Goal: Transaction & Acquisition: Purchase product/service

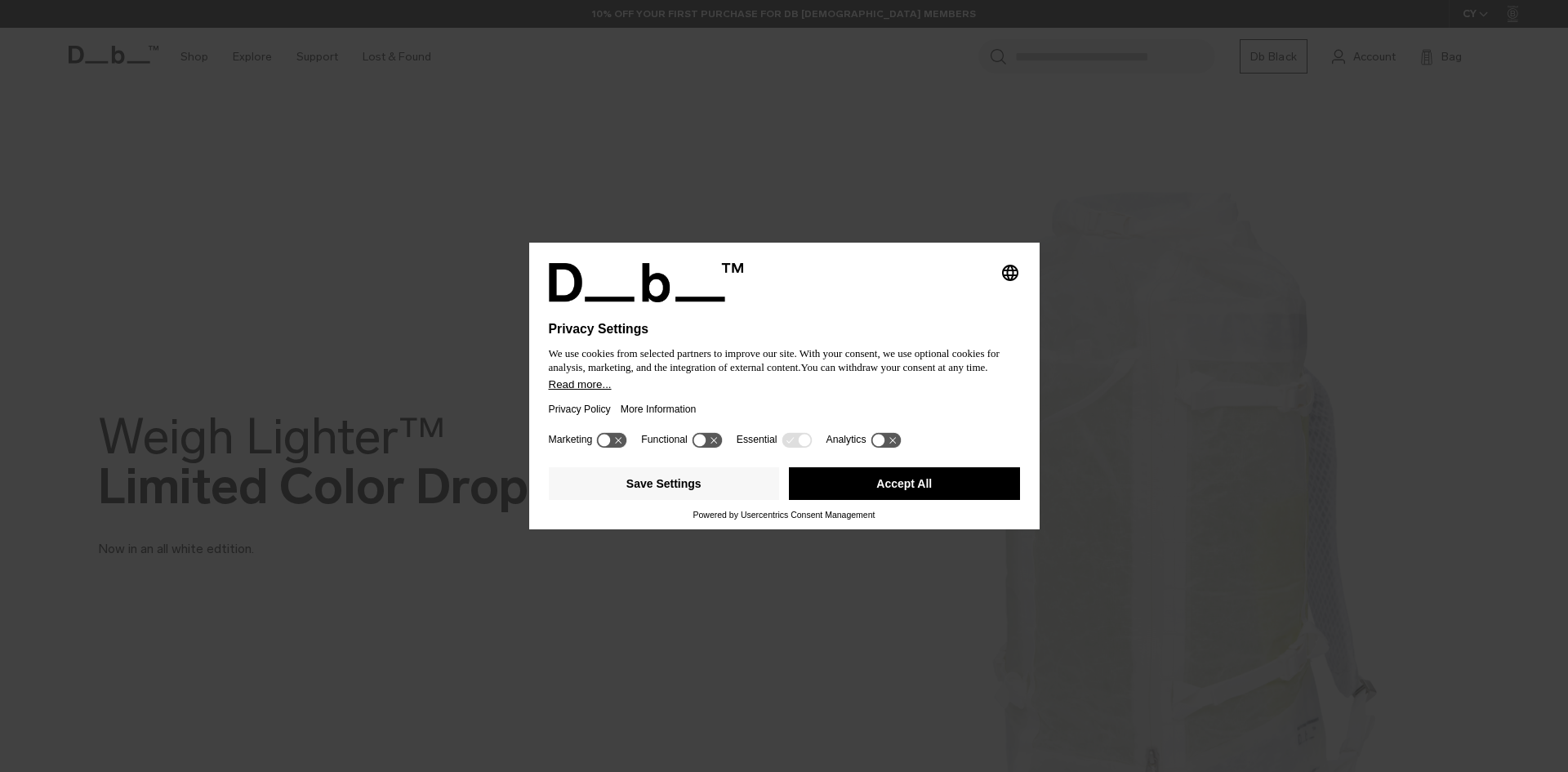
click at [922, 336] on div at bounding box center [784, 340] width 471 height 7
click at [881, 493] on button "Accept All" at bounding box center [905, 483] width 231 height 33
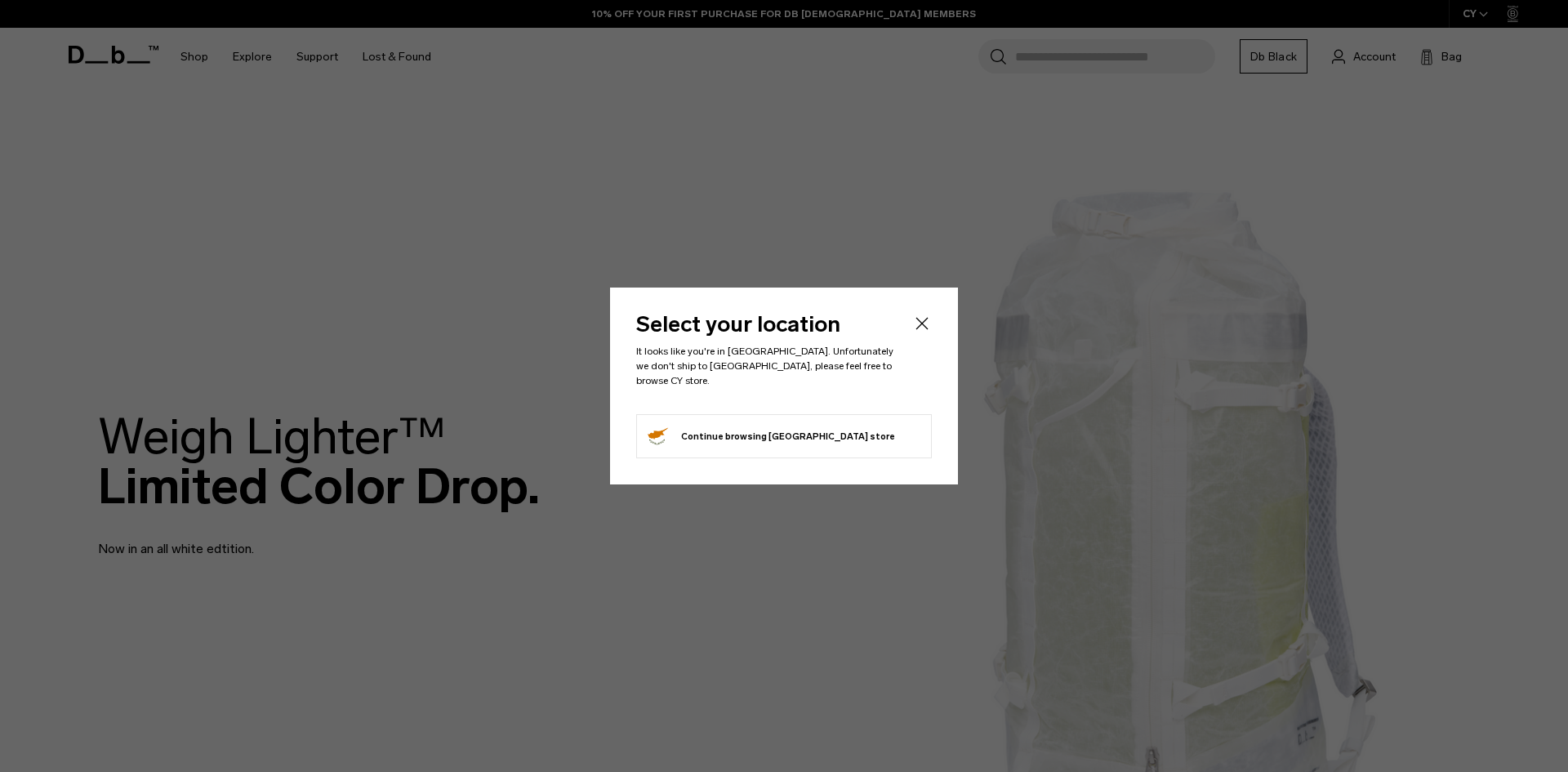
click at [920, 329] on icon "Close" at bounding box center [922, 323] width 13 height 13
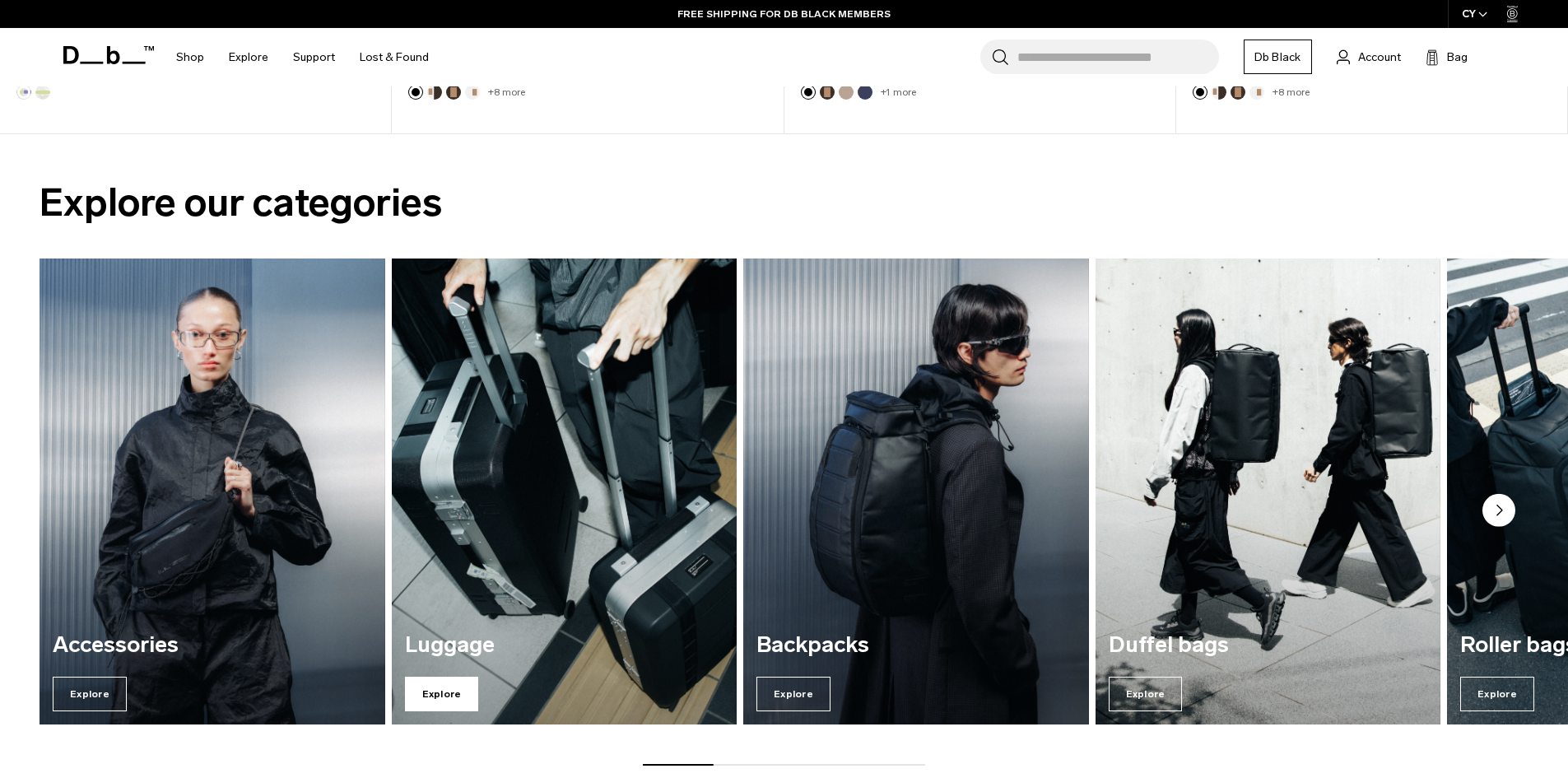
scroll to position [1400, 0]
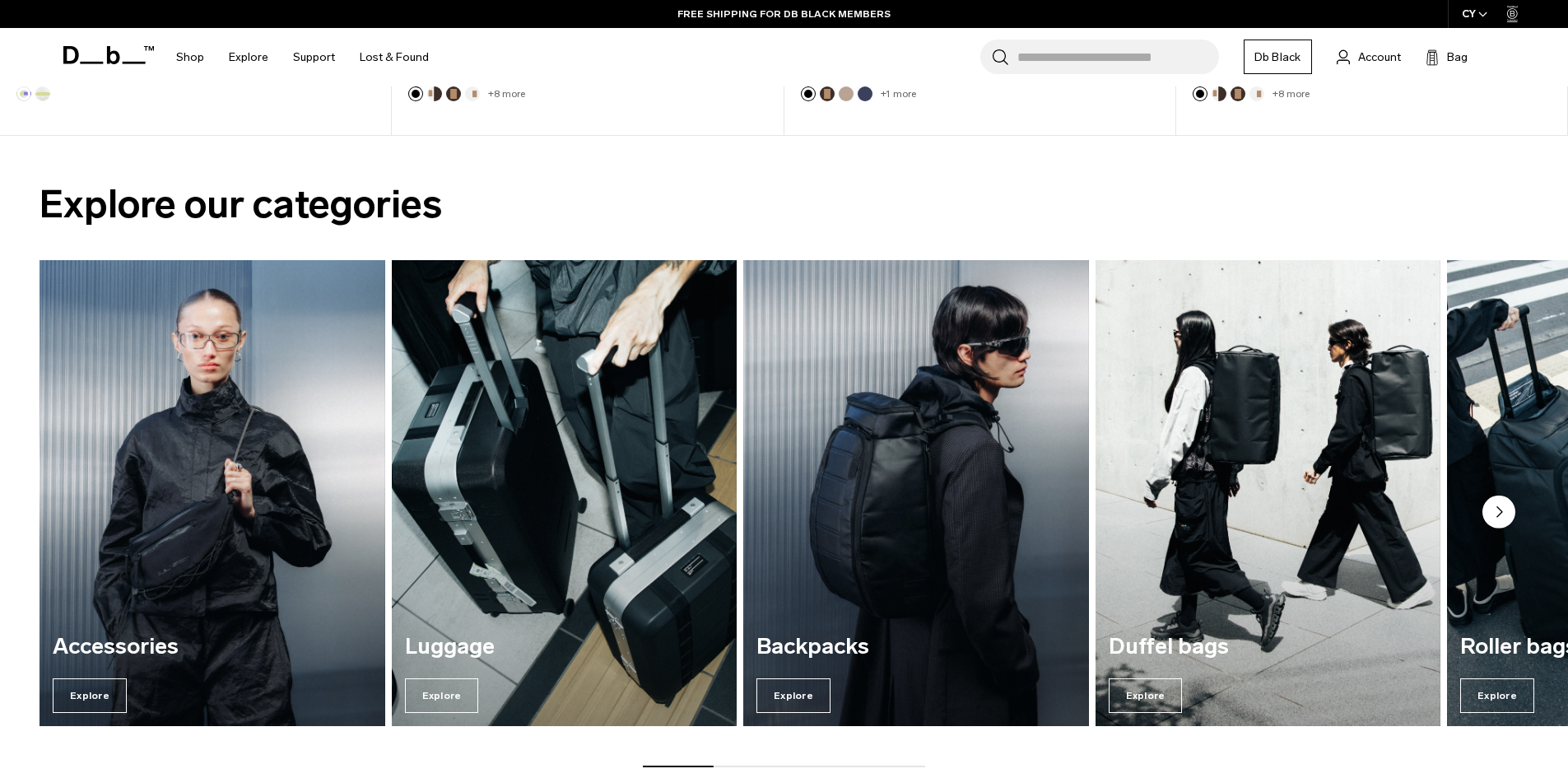
click at [1491, 516] on circle "Next slide" at bounding box center [1498, 511] width 33 height 33
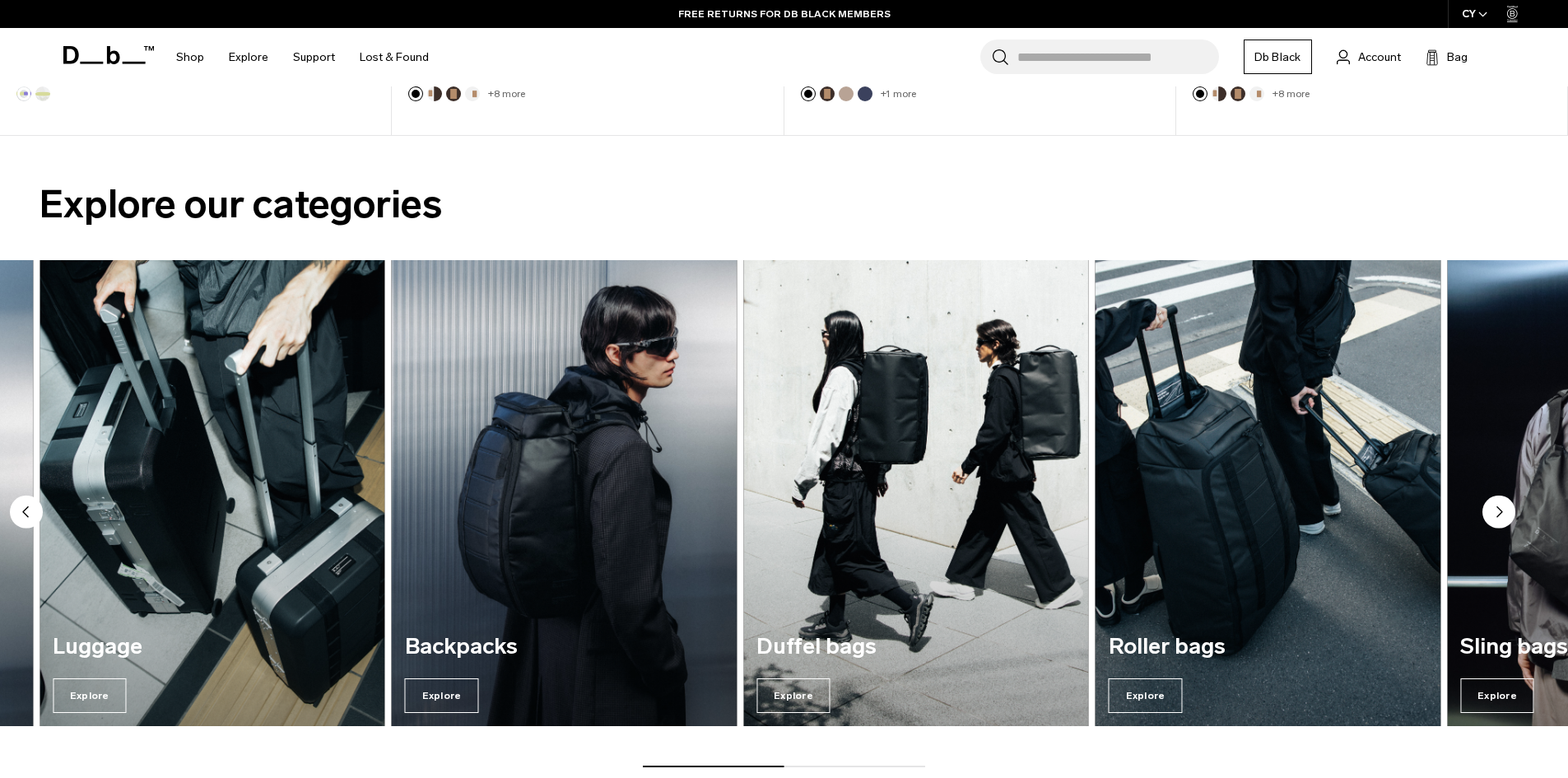
click at [1490, 516] on circle "Next slide" at bounding box center [1498, 511] width 33 height 33
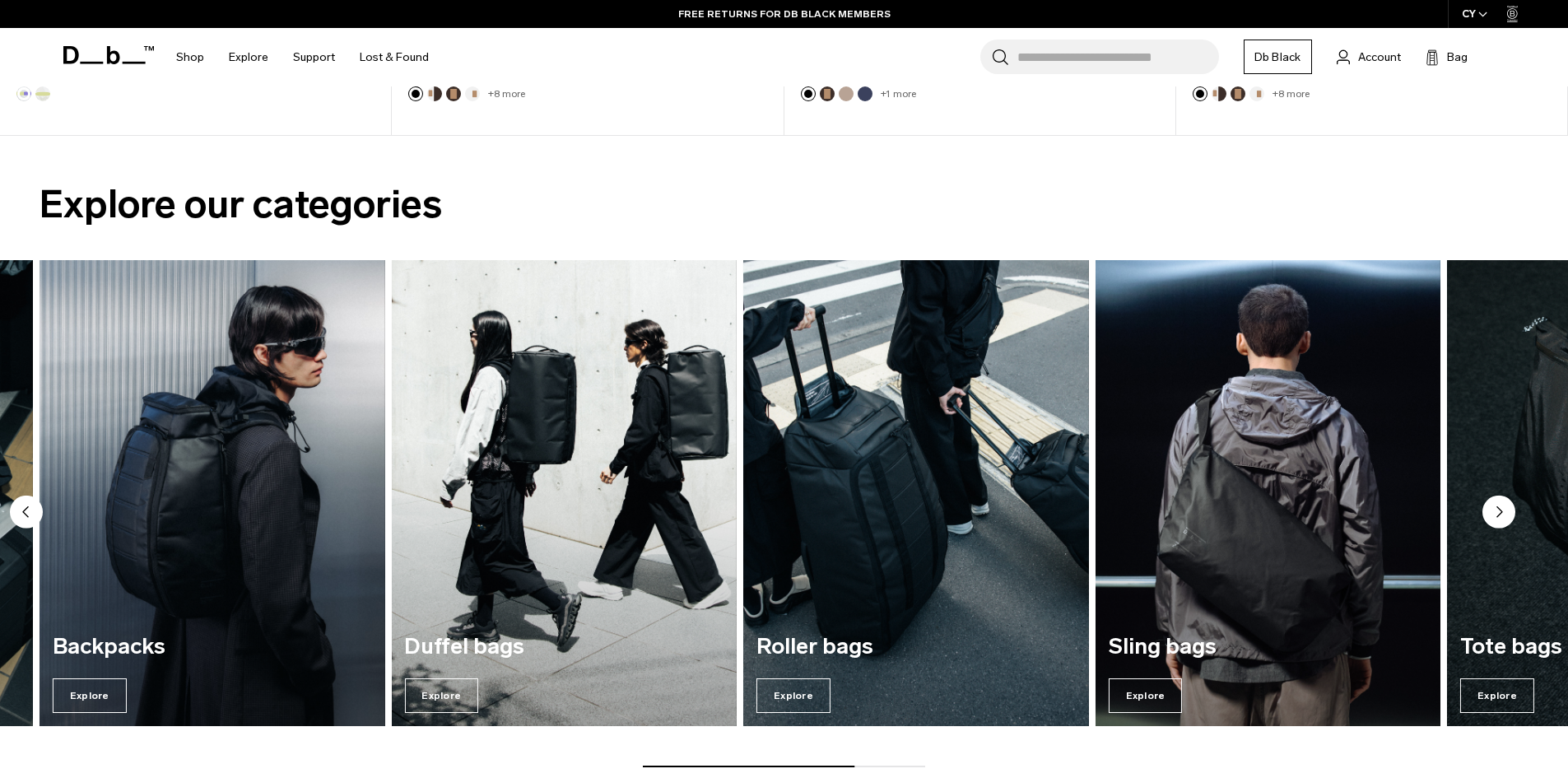
click at [1490, 516] on circle "Next slide" at bounding box center [1498, 511] width 33 height 33
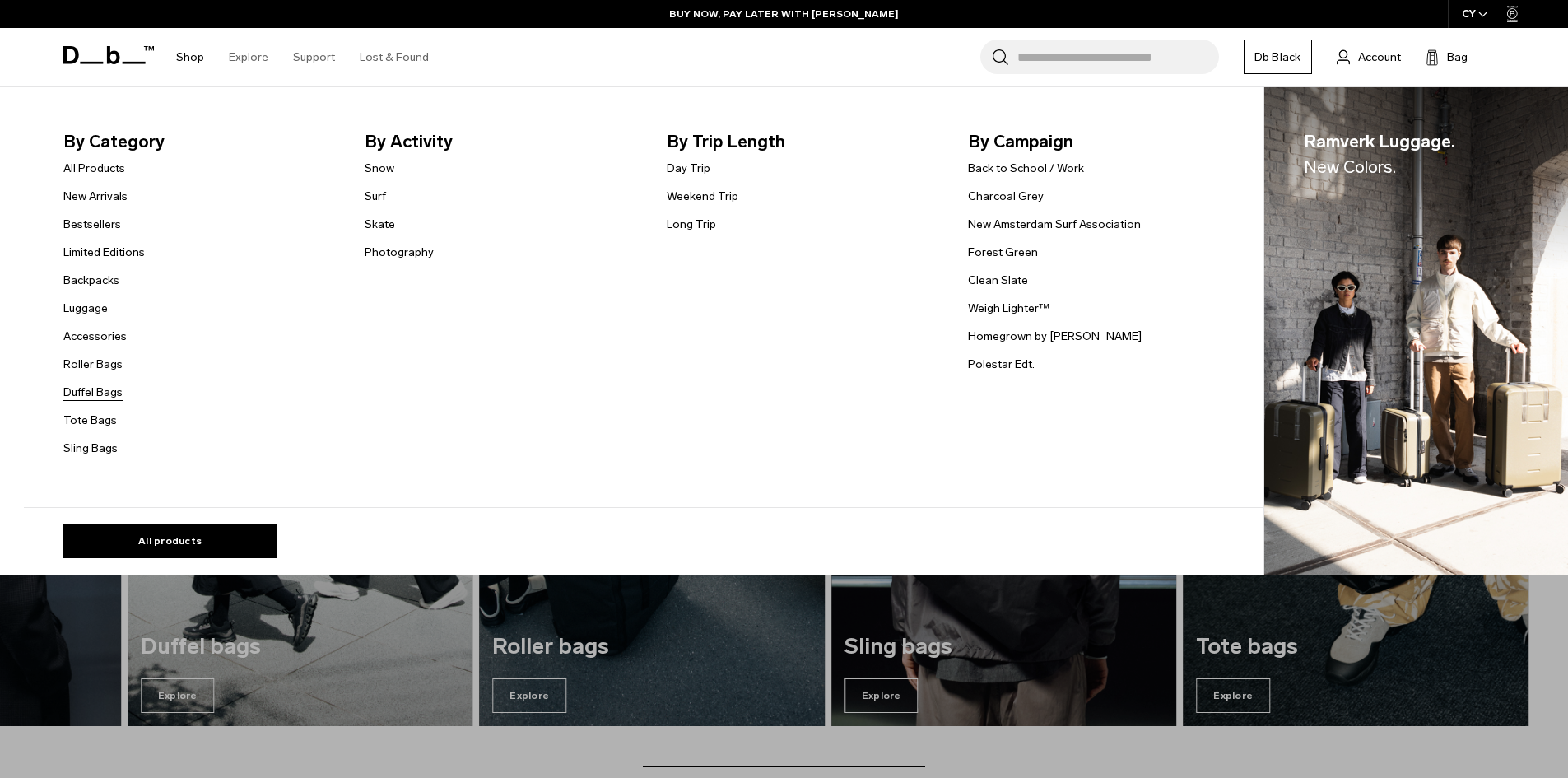
click at [119, 390] on link "Duffel Bags" at bounding box center [92, 392] width 59 height 18
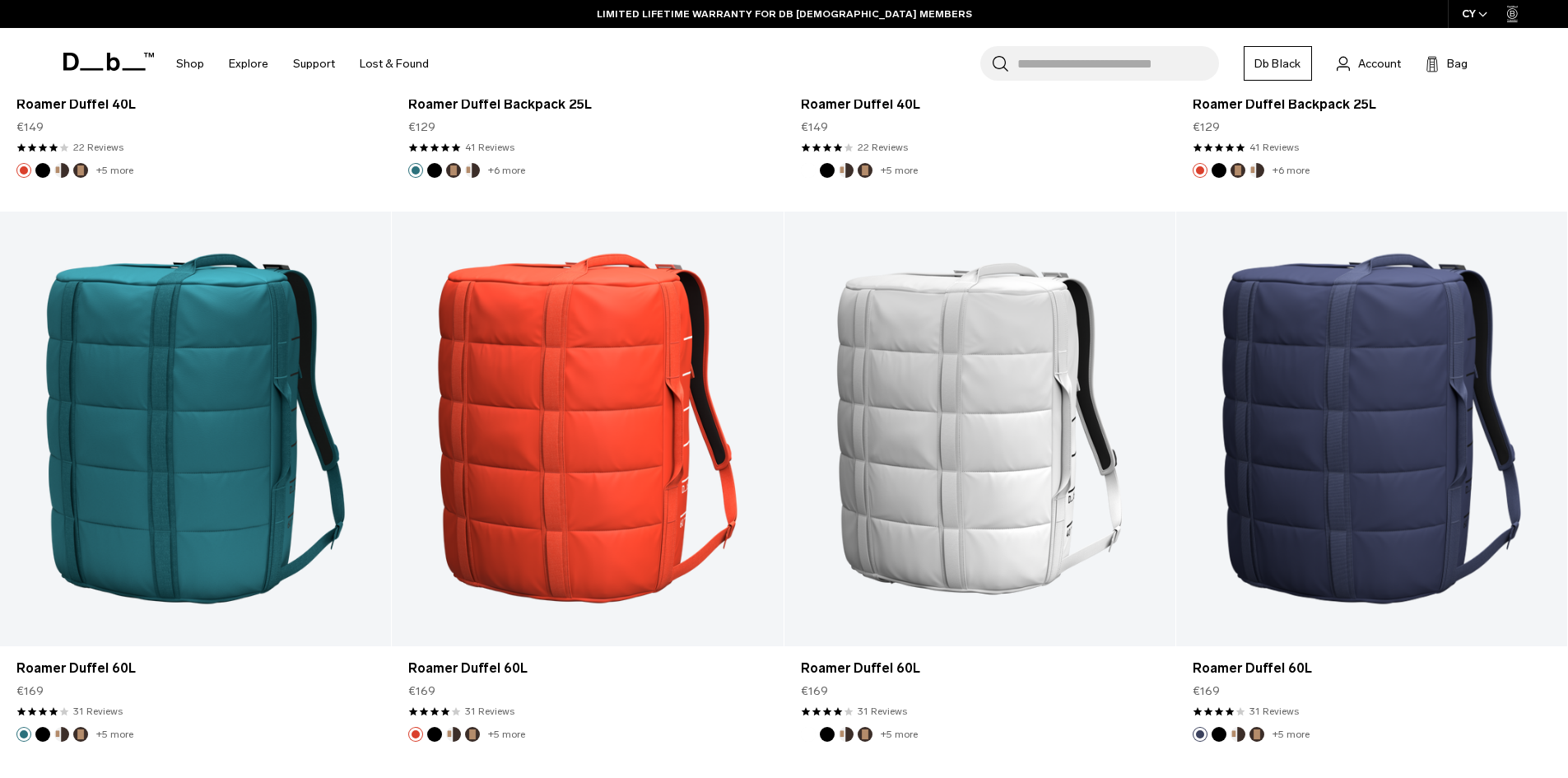
scroll to position [5761, 0]
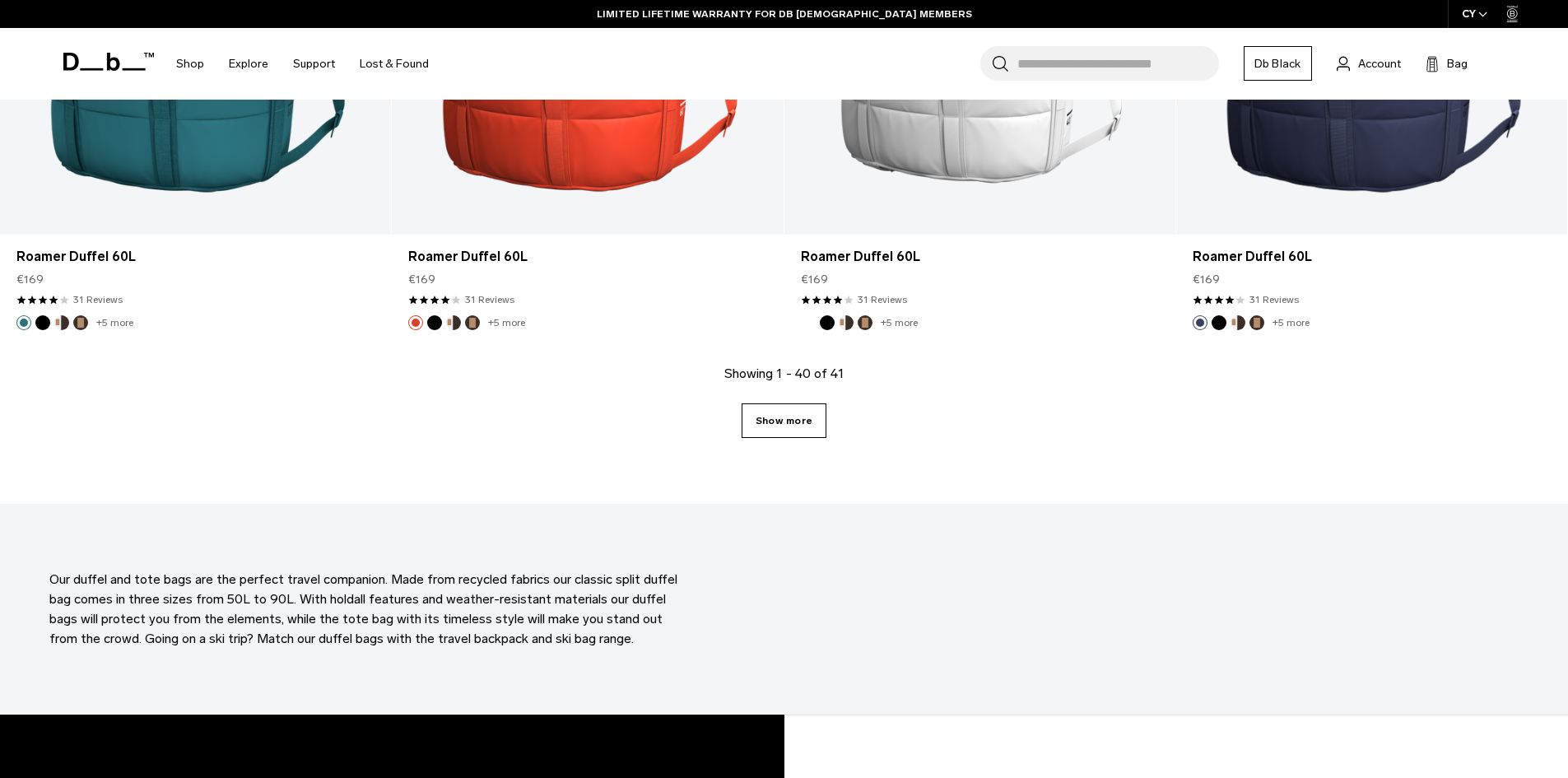
click at [780, 421] on link "Show more" at bounding box center [784, 421] width 85 height 34
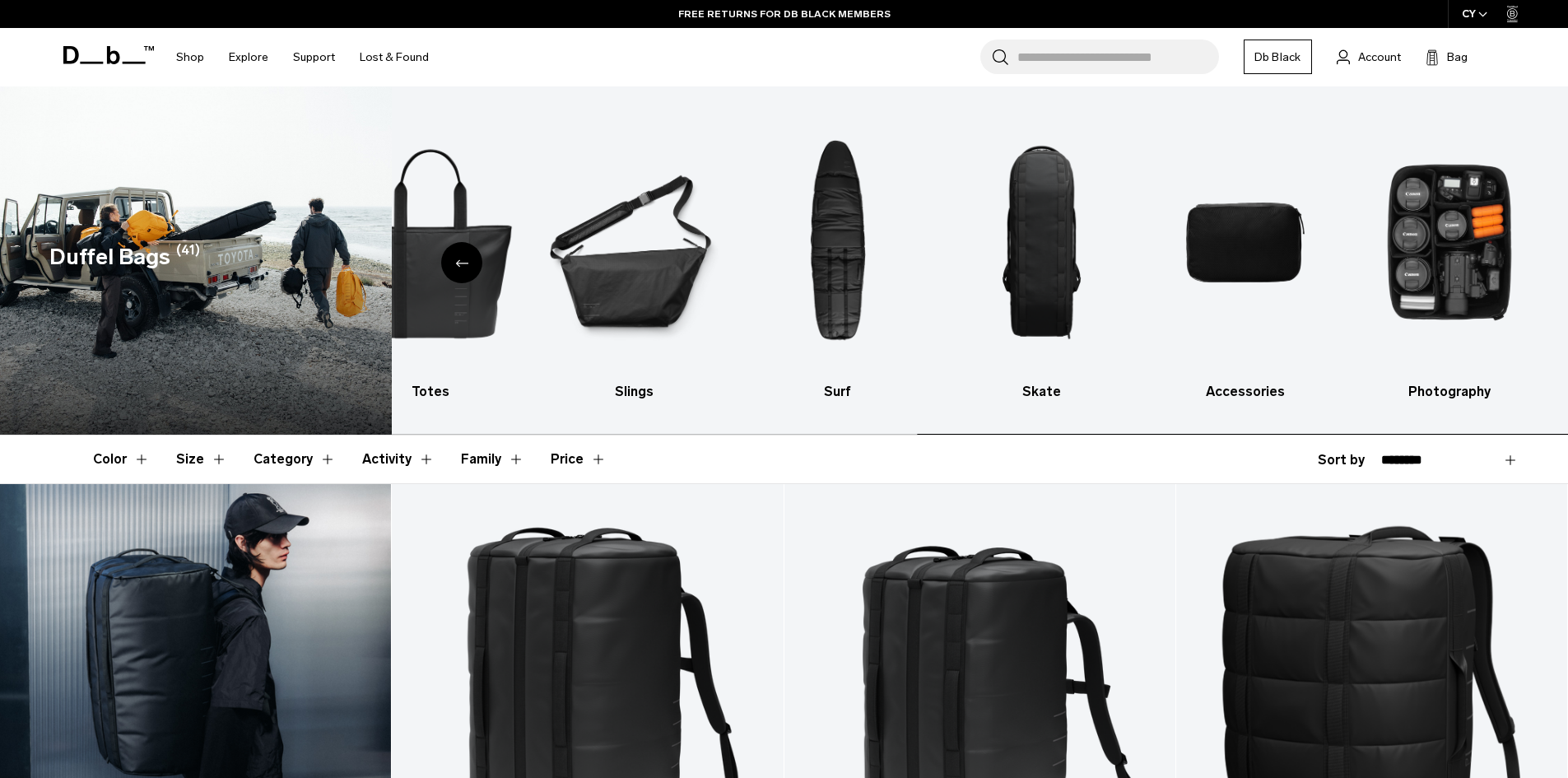
click at [515, 287] on ul "All products Backpacks [GEOGRAPHIC_DATA] Ski & Snowboard Totes Slings Surf Skat…" at bounding box center [99, 257] width 1143 height 291
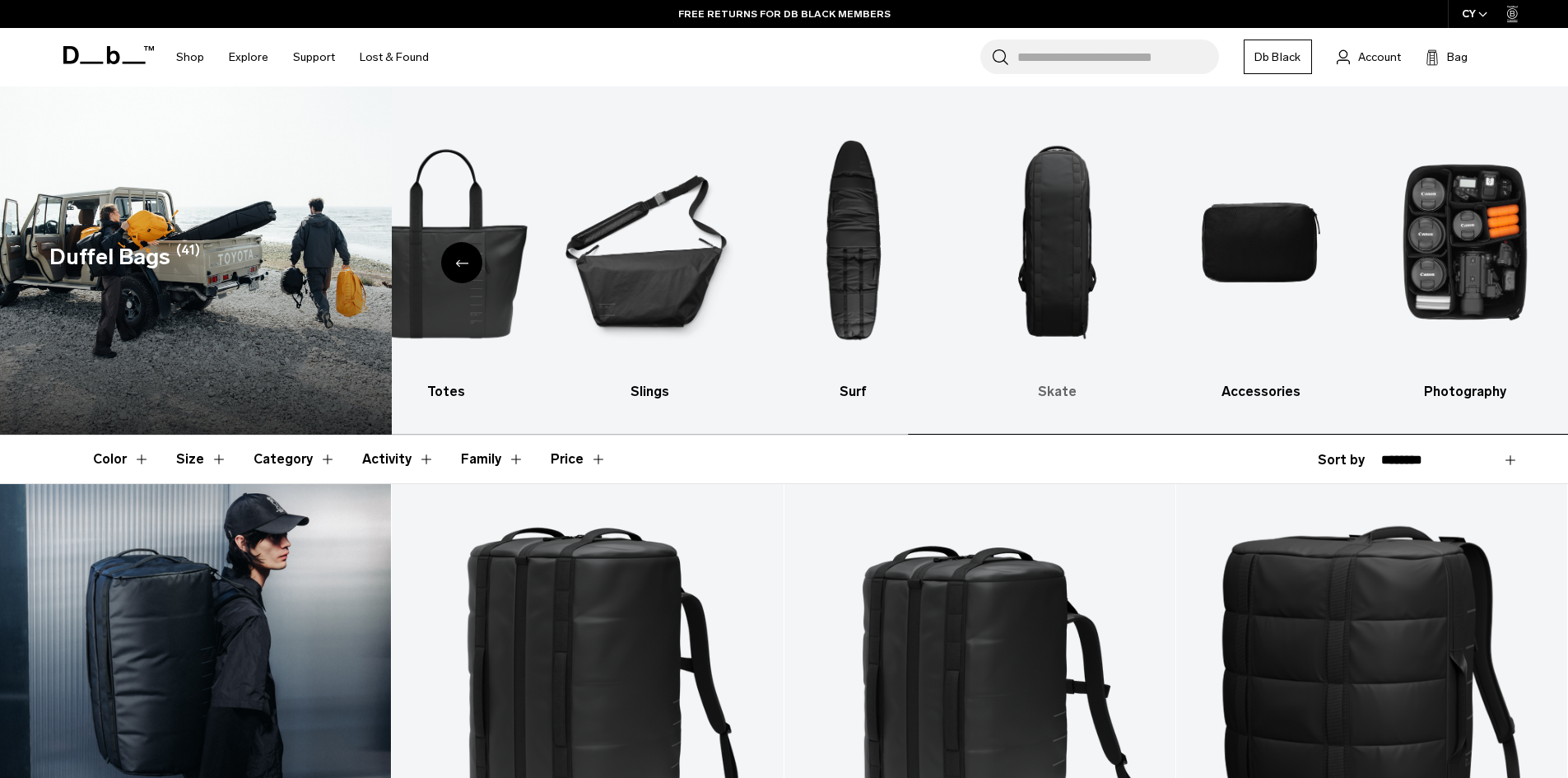
click at [1145, 304] on img "8 / 10" at bounding box center [1057, 242] width 175 height 262
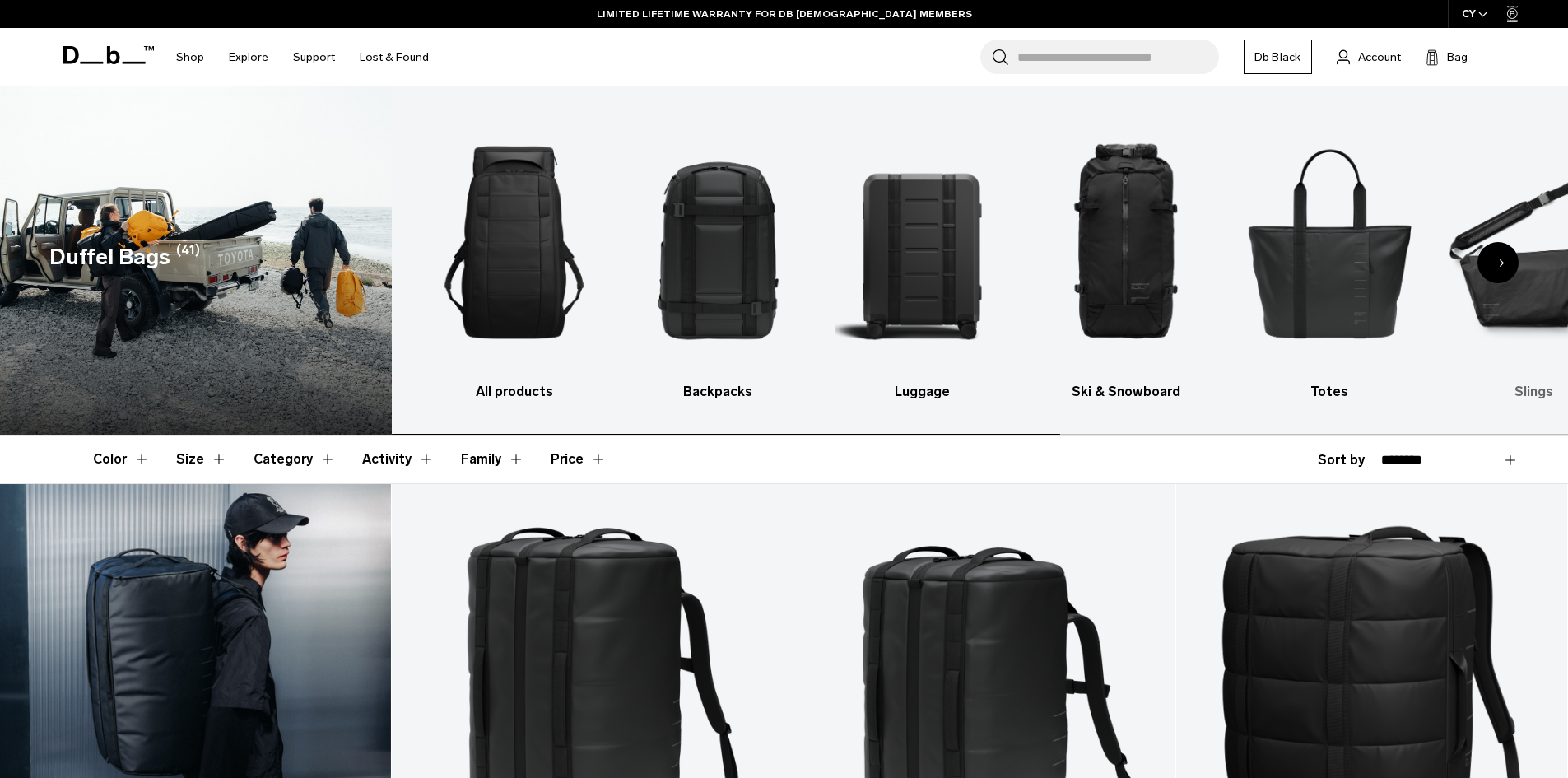
click at [1484, 300] on img "6 / 10" at bounding box center [1534, 242] width 175 height 262
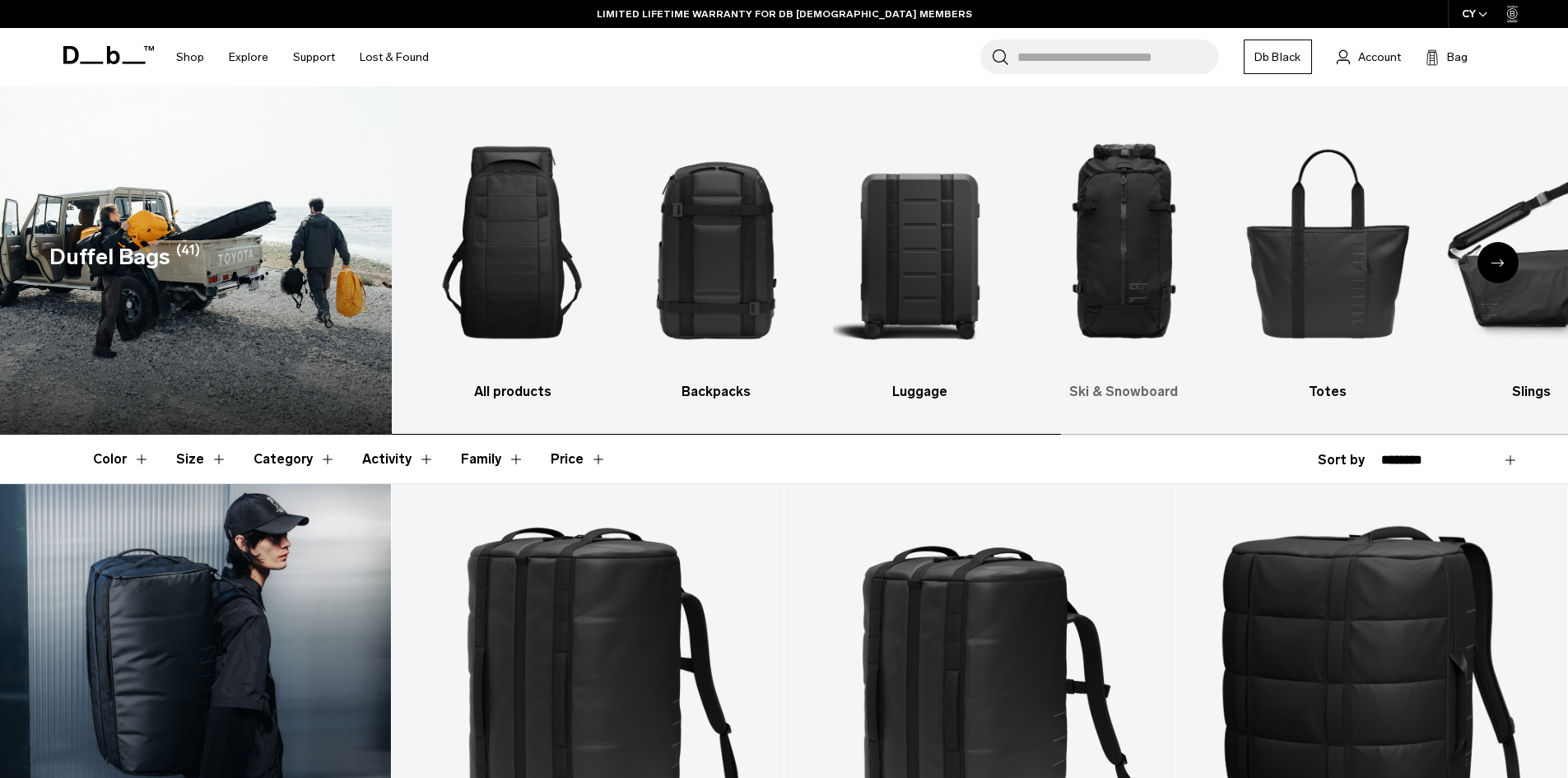
click at [1134, 267] on img "4 / 10" at bounding box center [1123, 242] width 175 height 262
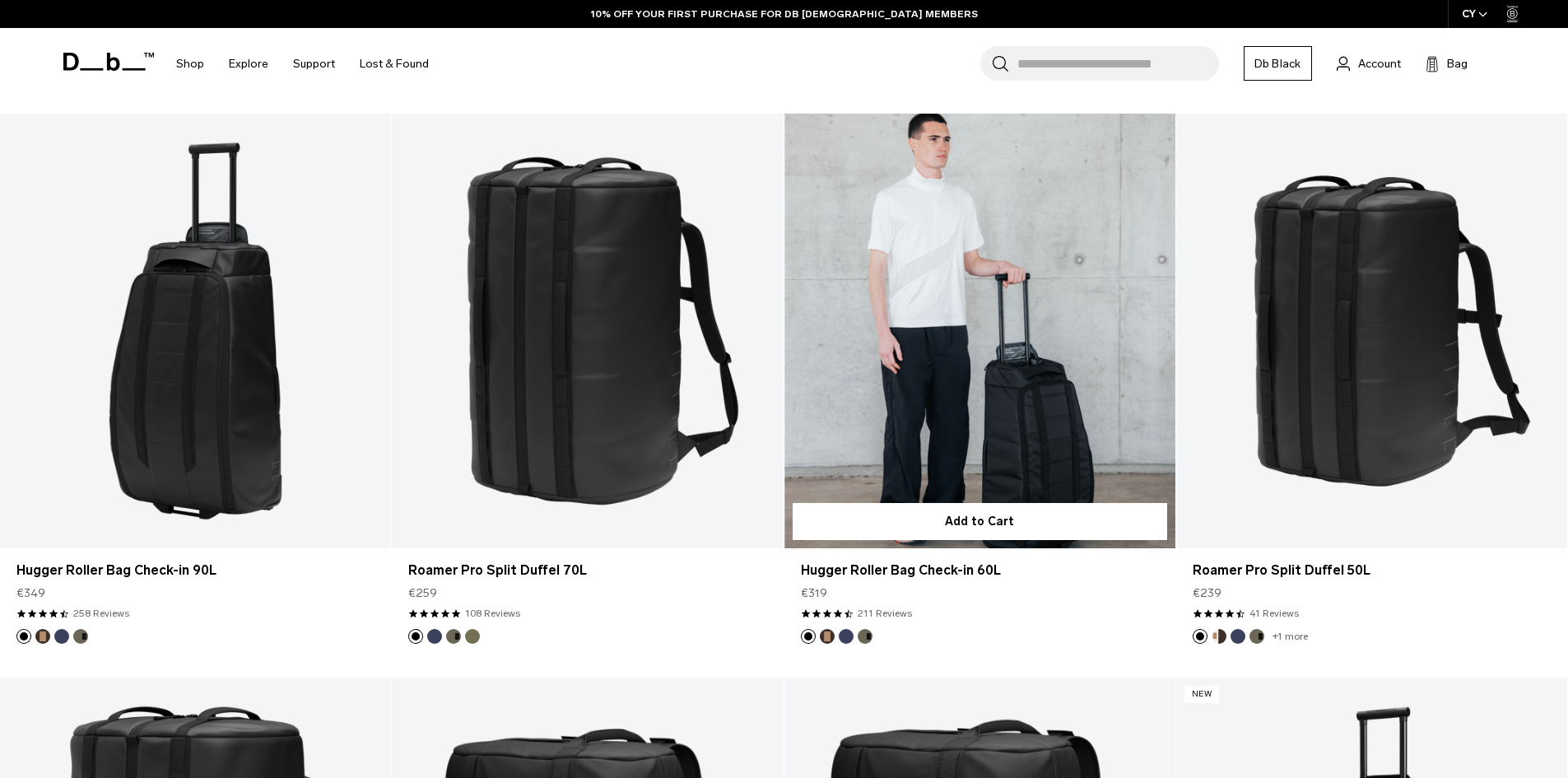
scroll to position [3787, 0]
